Goal: Find specific fact: Find contact information

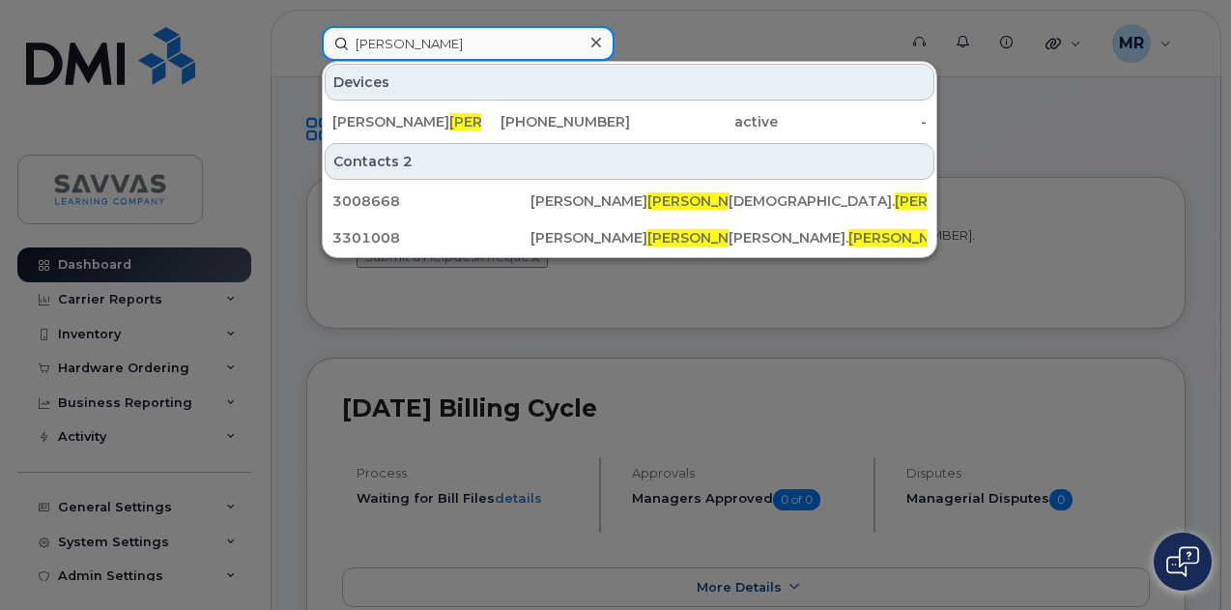
click at [475, 42] on input "[PERSON_NAME]" at bounding box center [468, 43] width 293 height 35
paste input "van"
click at [471, 40] on input "[PERSON_NAME]" at bounding box center [468, 43] width 293 height 35
paste input "[PERSON_NAME]"
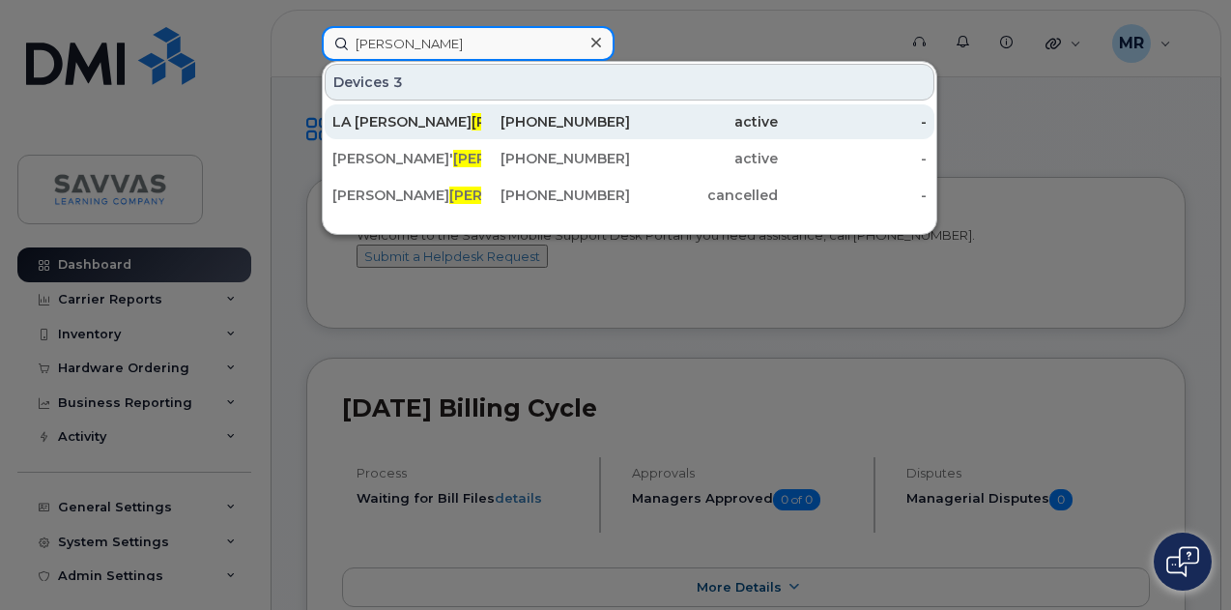
type input "[PERSON_NAME]"
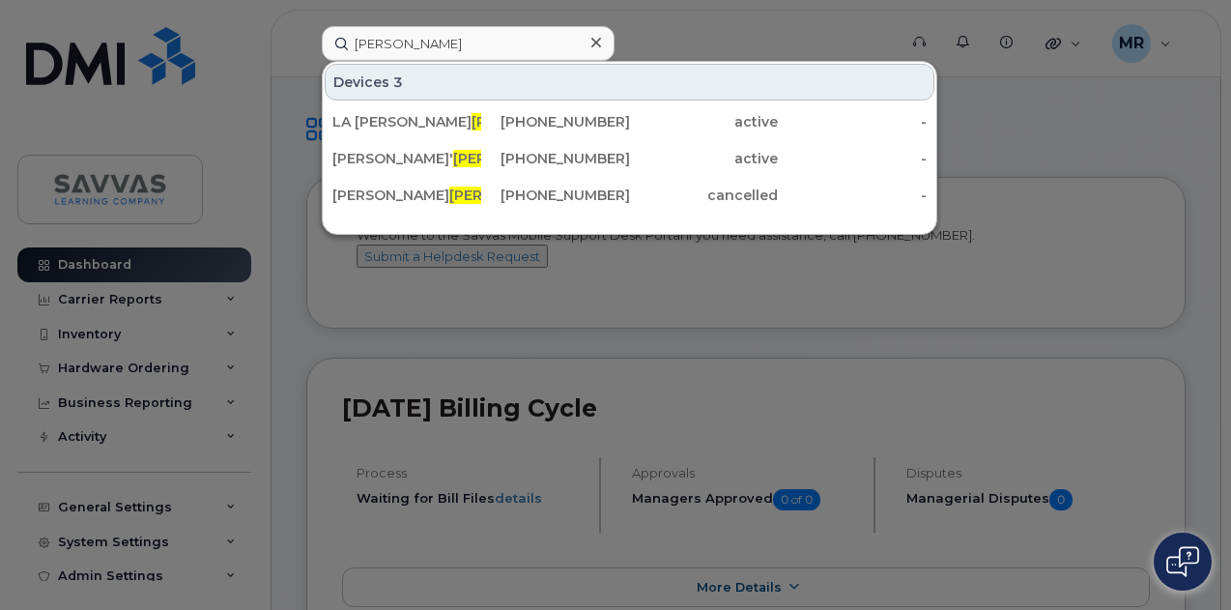
drag, startPoint x: 529, startPoint y: 109, endPoint x: 272, endPoint y: 157, distance: 261.3
click at [630, 109] on div "[PHONE_NUMBER]" at bounding box center [704, 121] width 149 height 35
